Goal: Check status: Check status

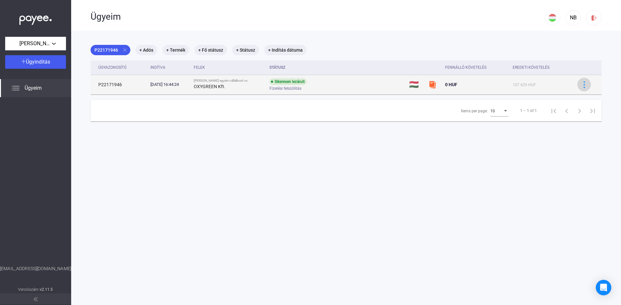
click at [581, 79] on button at bounding box center [584, 85] width 14 height 14
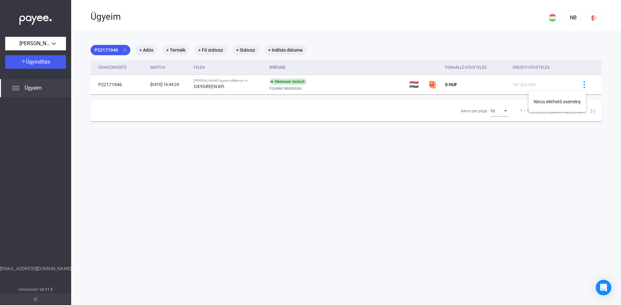
click at [585, 49] on div at bounding box center [310, 152] width 621 height 305
